Goal: Transaction & Acquisition: Purchase product/service

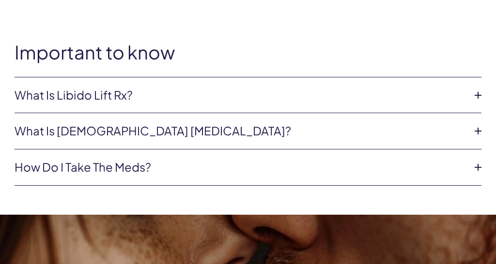
scroll to position [756, 0]
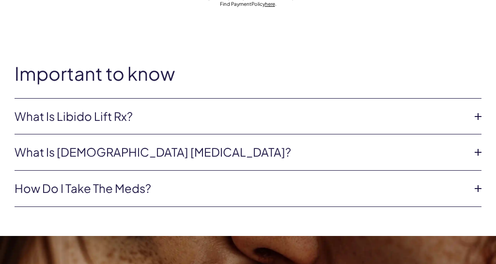
click at [479, 113] on icon at bounding box center [477, 116] width 15 height 15
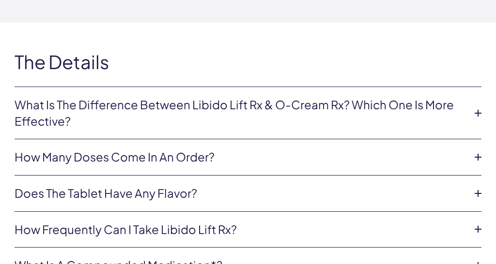
scroll to position [2488, 0]
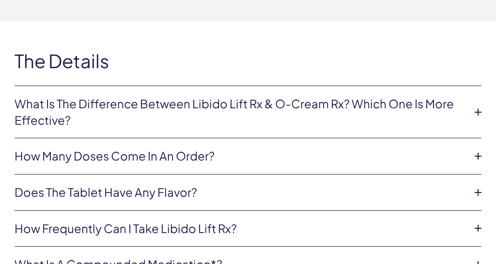
click at [463, 96] on link "What is the difference between Libido Lift Rx & O-Cream Rx? Which one is more e…" at bounding box center [240, 112] width 451 height 32
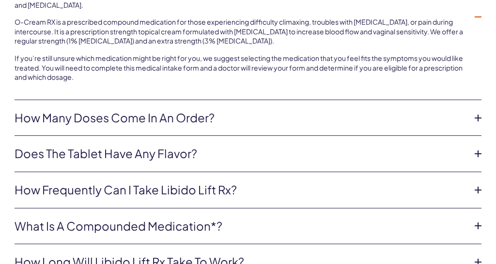
scroll to position [2643, 0]
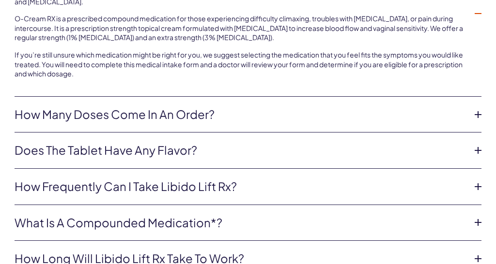
click at [475, 180] on icon at bounding box center [477, 187] width 15 height 15
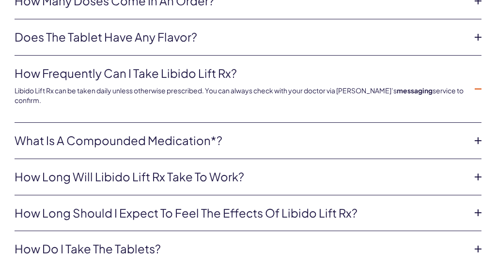
click at [478, 170] on icon at bounding box center [477, 177] width 15 height 15
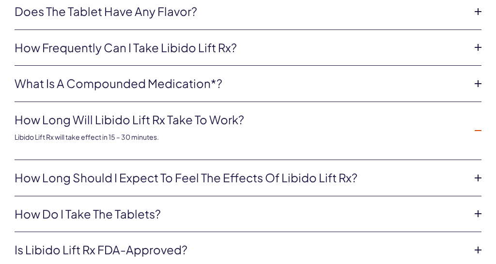
scroll to position [2670, 0]
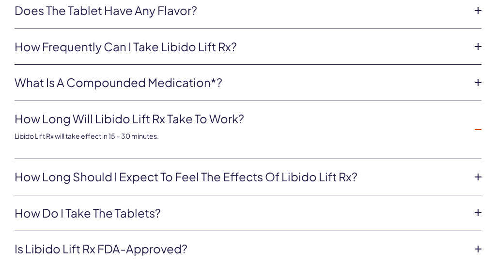
click at [481, 170] on icon at bounding box center [477, 177] width 15 height 15
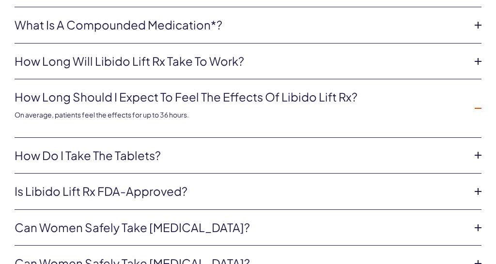
scroll to position [2726, 0]
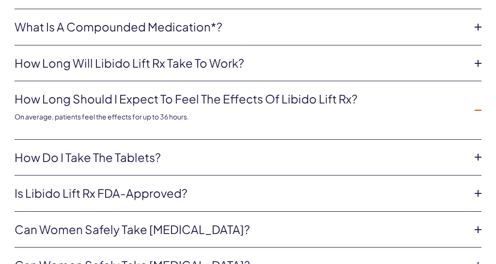
click at [479, 186] on icon at bounding box center [477, 193] width 15 height 15
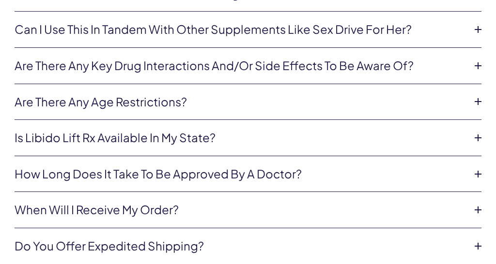
scroll to position [3454, 0]
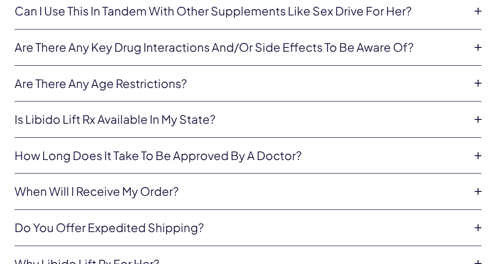
click at [479, 184] on icon at bounding box center [477, 191] width 15 height 15
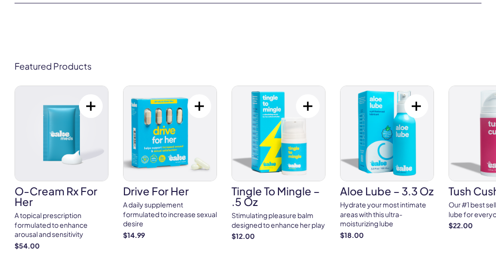
scroll to position [3513, 0]
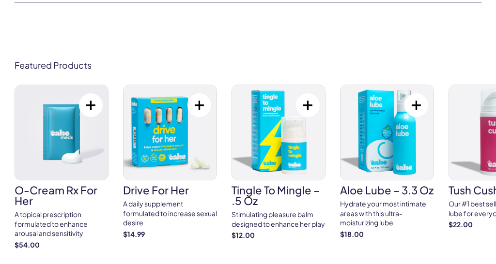
click at [91, 93] on button at bounding box center [91, 105] width 24 height 24
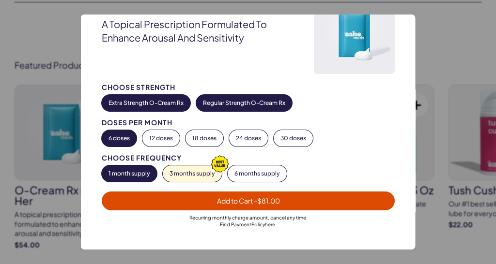
scroll to position [49, 0]
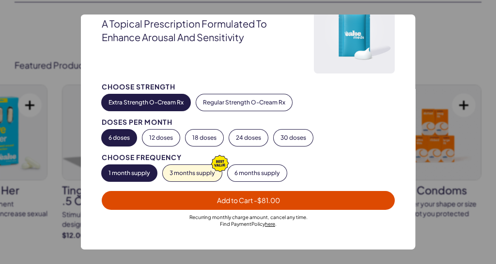
click at [169, 104] on button "Extra Strength O-Cream Rx" at bounding box center [146, 102] width 89 height 16
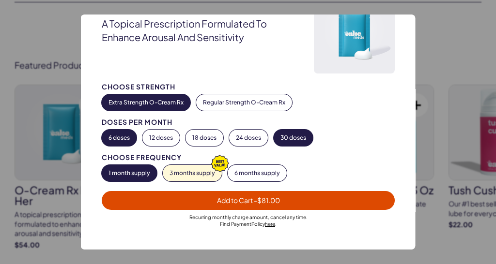
click at [301, 142] on button "30 doses" at bounding box center [292, 138] width 39 height 16
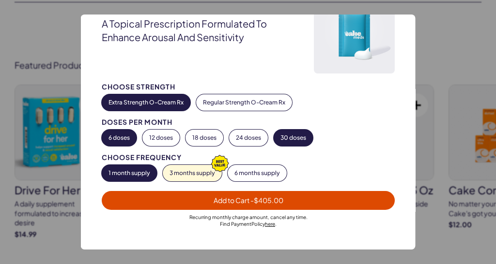
click at [122, 138] on button "6 doses" at bounding box center [119, 138] width 35 height 16
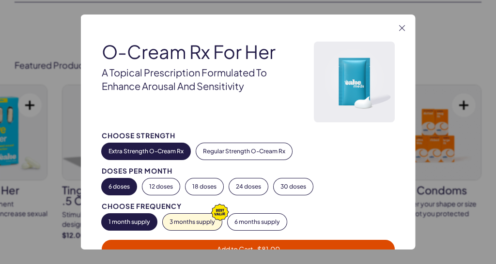
scroll to position [0, 0]
click at [402, 29] on icon "button" at bounding box center [402, 28] width 6 height 6
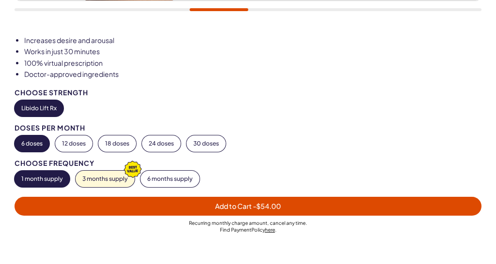
scroll to position [528, 0]
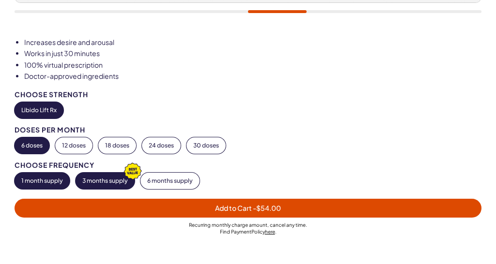
click at [109, 178] on button "3 months supply" at bounding box center [104, 181] width 59 height 16
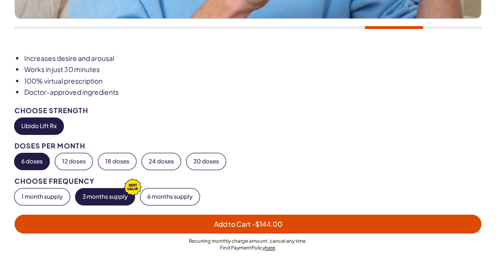
scroll to position [515, 0]
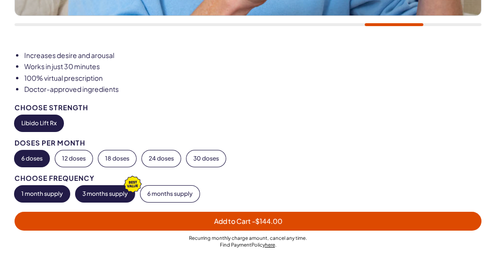
click at [45, 194] on button "1 month supply" at bounding box center [42, 194] width 55 height 16
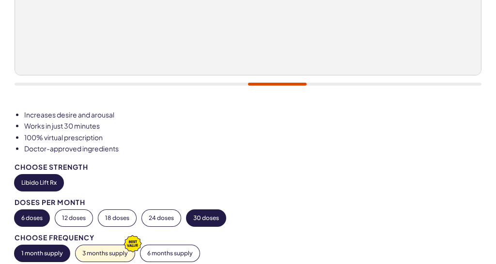
scroll to position [404, 0]
